Goal: Transaction & Acquisition: Purchase product/service

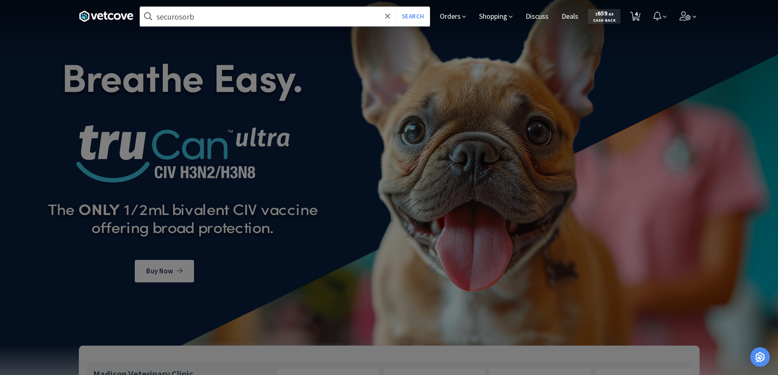
click at [170, 15] on input "securosorb" at bounding box center [284, 16] width 289 height 19
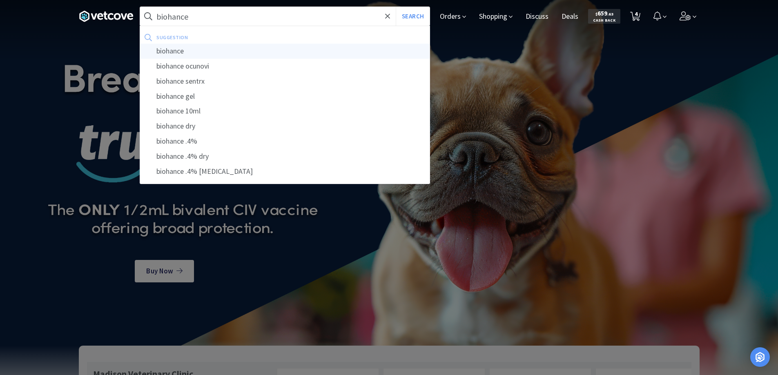
type input "biohance"
click at [168, 51] on div "biohance" at bounding box center [284, 51] width 289 height 15
select select "3"
select select "2"
select select "1"
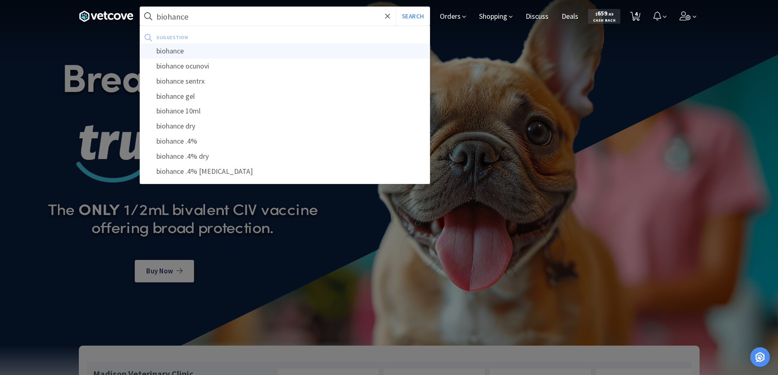
select select "1"
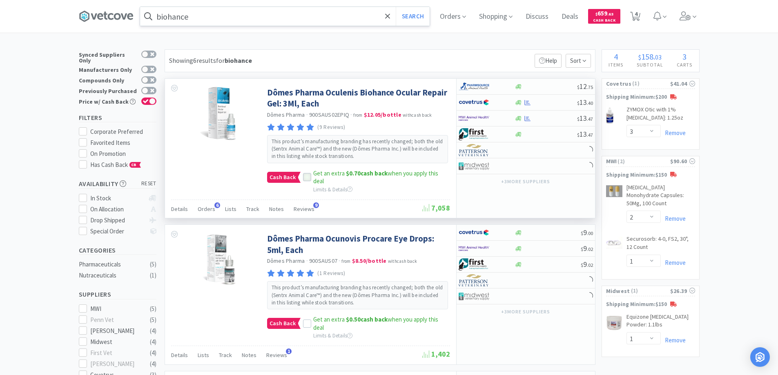
click at [308, 176] on icon at bounding box center [306, 178] width 5 height 4
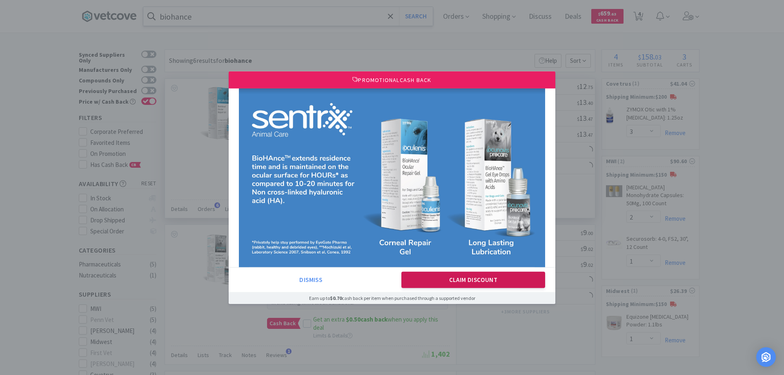
click at [461, 278] on button "Claim Discount" at bounding box center [473, 280] width 144 height 16
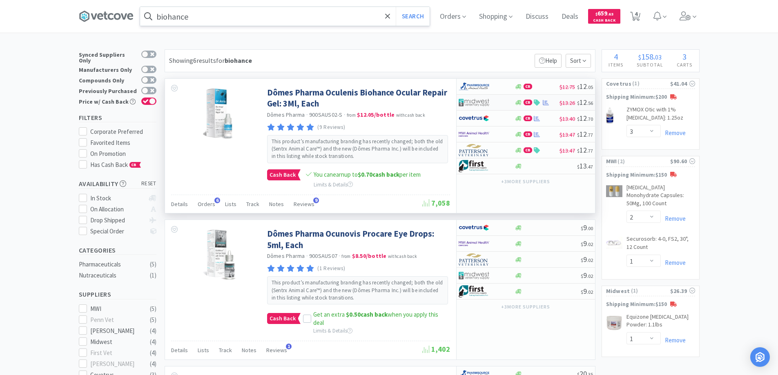
click at [500, 102] on div at bounding box center [480, 103] width 45 height 14
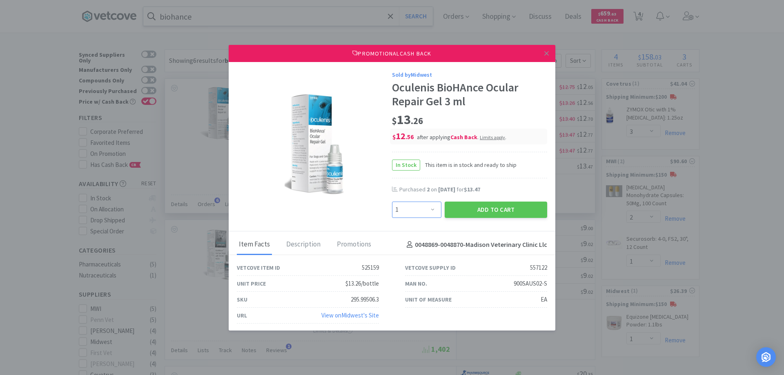
click at [428, 209] on select "Enter Quantity 1 2 3 4 5 6 7 8 9 10 11 12 13 14 15 16 17 18 19 20 Enter Quantity" at bounding box center [416, 210] width 49 height 16
select select "2"
click at [392, 202] on select "Enter Quantity 1 2 3 4 5 6 7 8 9 10 11 12 13 14 15 16 17 18 19 20 Enter Quantity" at bounding box center [416, 210] width 49 height 16
click at [484, 209] on button "Add to Cart" at bounding box center [496, 210] width 102 height 16
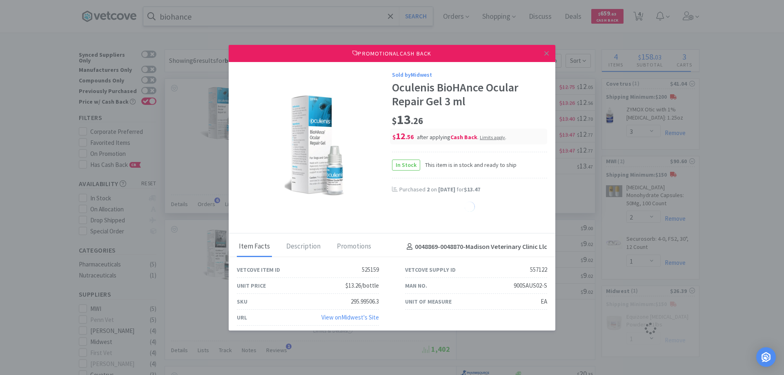
select select "2"
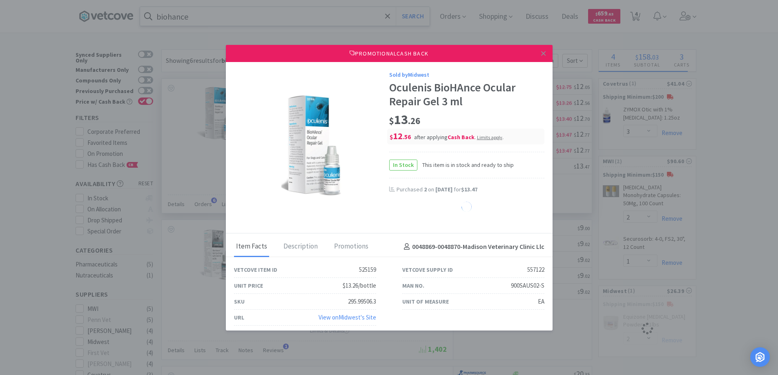
select select "1"
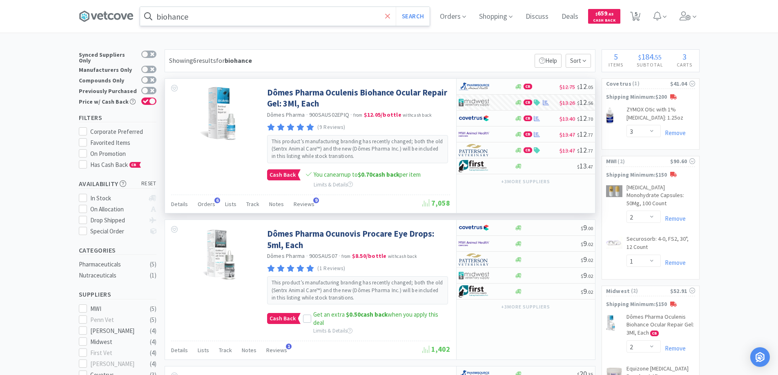
click at [390, 16] on icon at bounding box center [387, 15] width 5 height 5
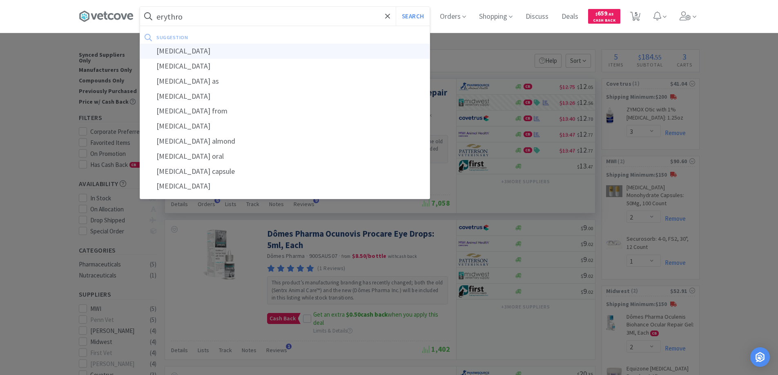
click at [183, 50] on div "[MEDICAL_DATA]" at bounding box center [284, 51] width 289 height 15
type input "[MEDICAL_DATA]"
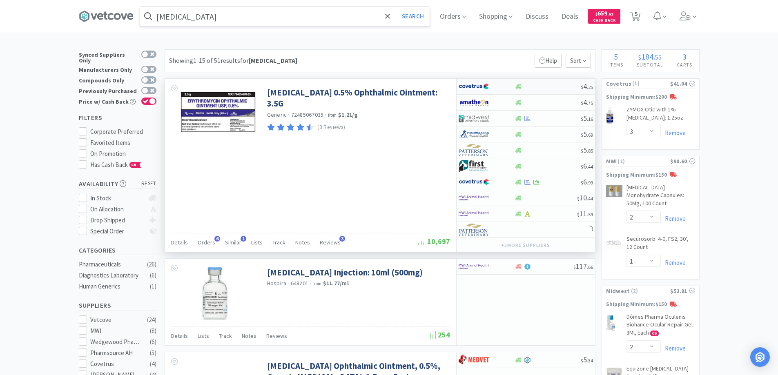
click at [498, 87] on div at bounding box center [480, 87] width 45 height 14
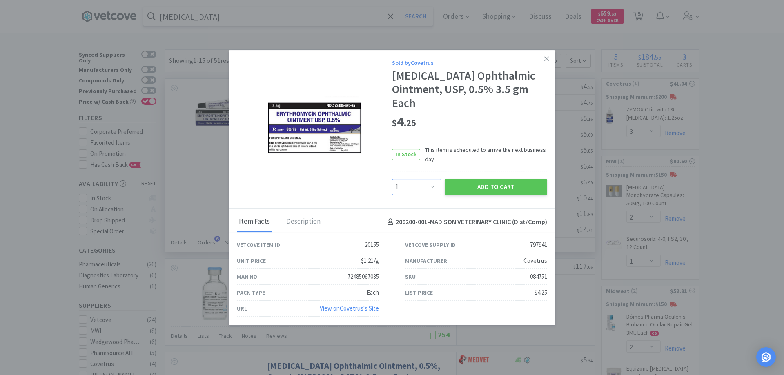
click at [431, 186] on select "Enter Quantity 1 2 3 4 5 6 7 8 9 10 11 12 13 14 15 16 17 18 19 20 Enter Quantity" at bounding box center [416, 187] width 49 height 16
select select "4"
click at [392, 179] on select "Enter Quantity 1 2 3 4 5 6 7 8 9 10 11 12 13 14 15 16 17 18 19 20 Enter Quantity" at bounding box center [416, 187] width 49 height 16
click at [476, 185] on button "Add to Cart" at bounding box center [496, 187] width 102 height 16
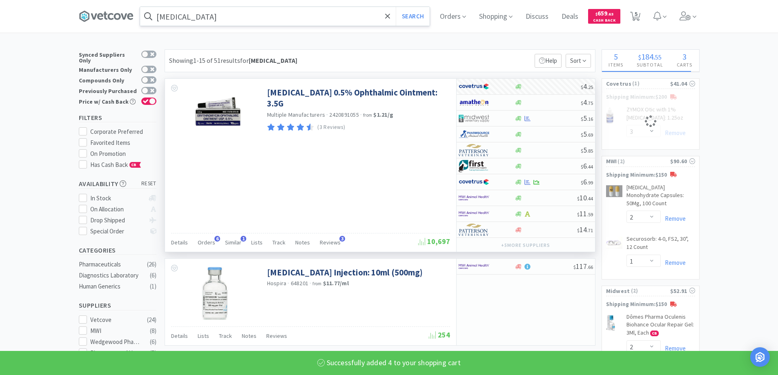
select select "4"
select select "3"
